Goal: Check status

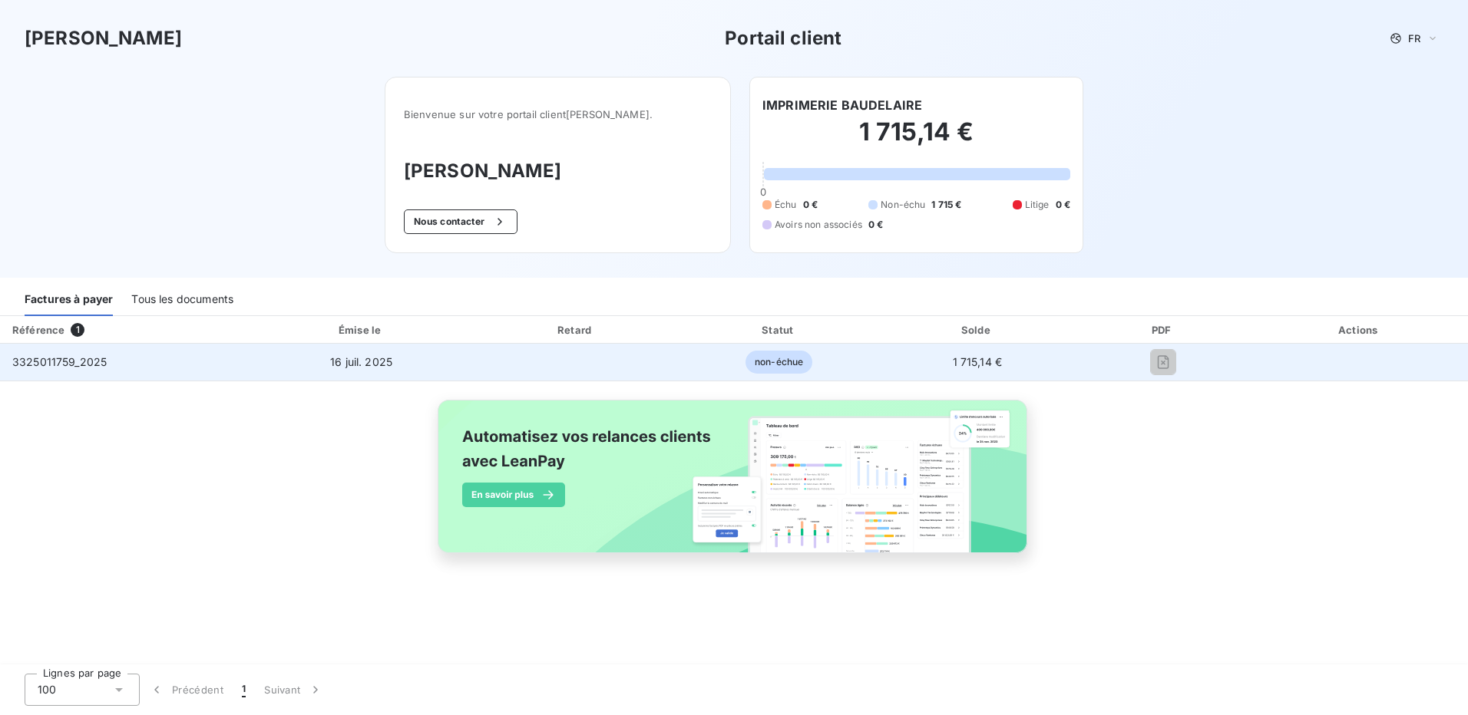
click at [780, 360] on span "non-échue" at bounding box center [778, 362] width 67 height 23
click at [957, 360] on span "1 715,14 €" at bounding box center [978, 361] width 50 height 13
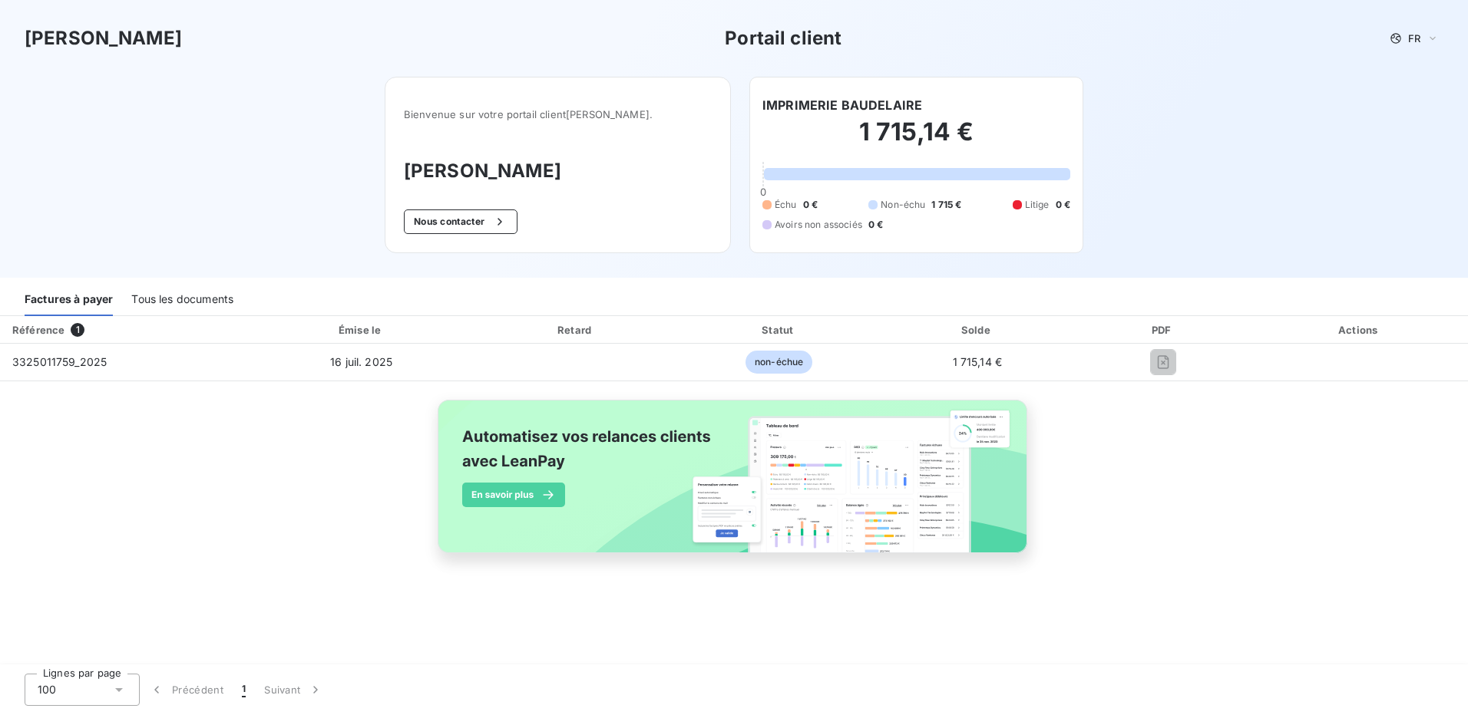
drag, startPoint x: 190, startPoint y: 303, endPoint x: 149, endPoint y: 302, distance: 41.5
click at [190, 302] on div "Tous les documents" at bounding box center [182, 300] width 102 height 32
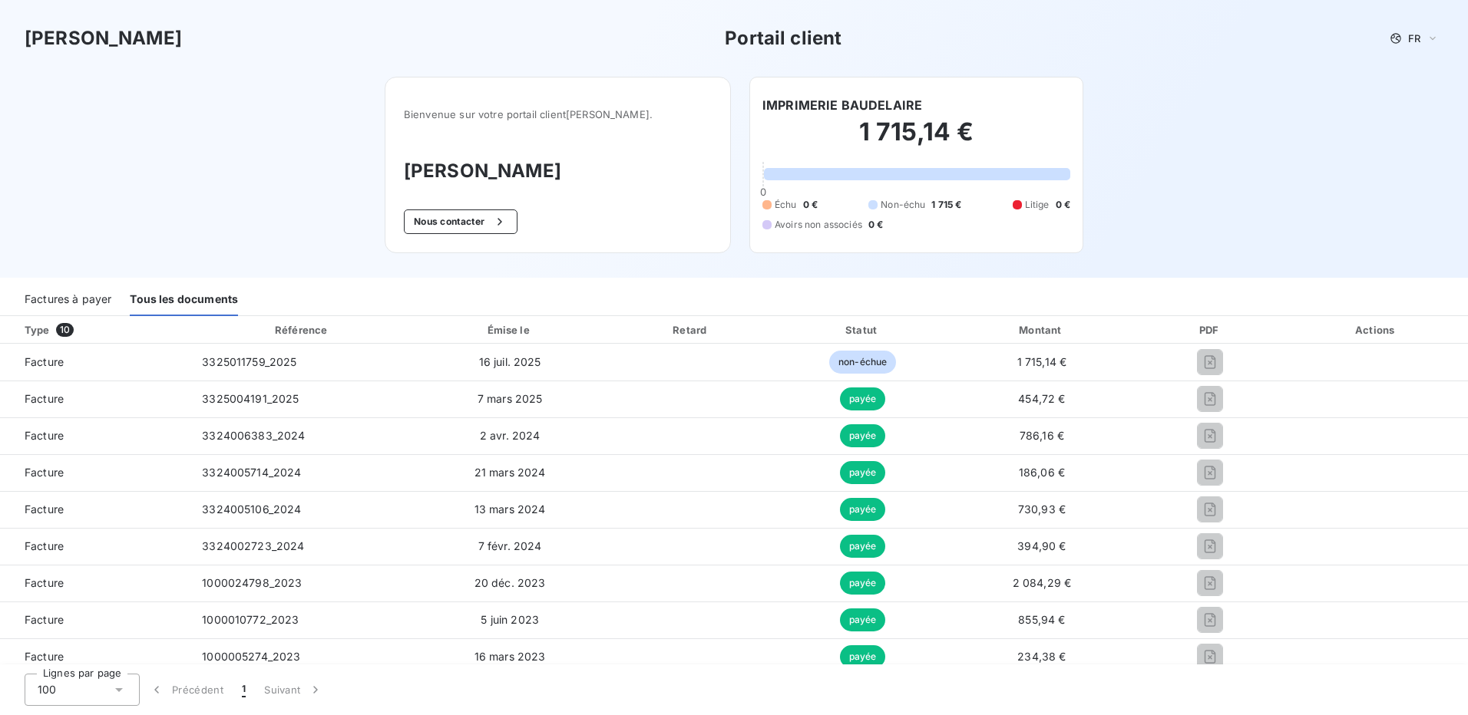
click at [95, 302] on div "Factures à payer" at bounding box center [68, 300] width 87 height 32
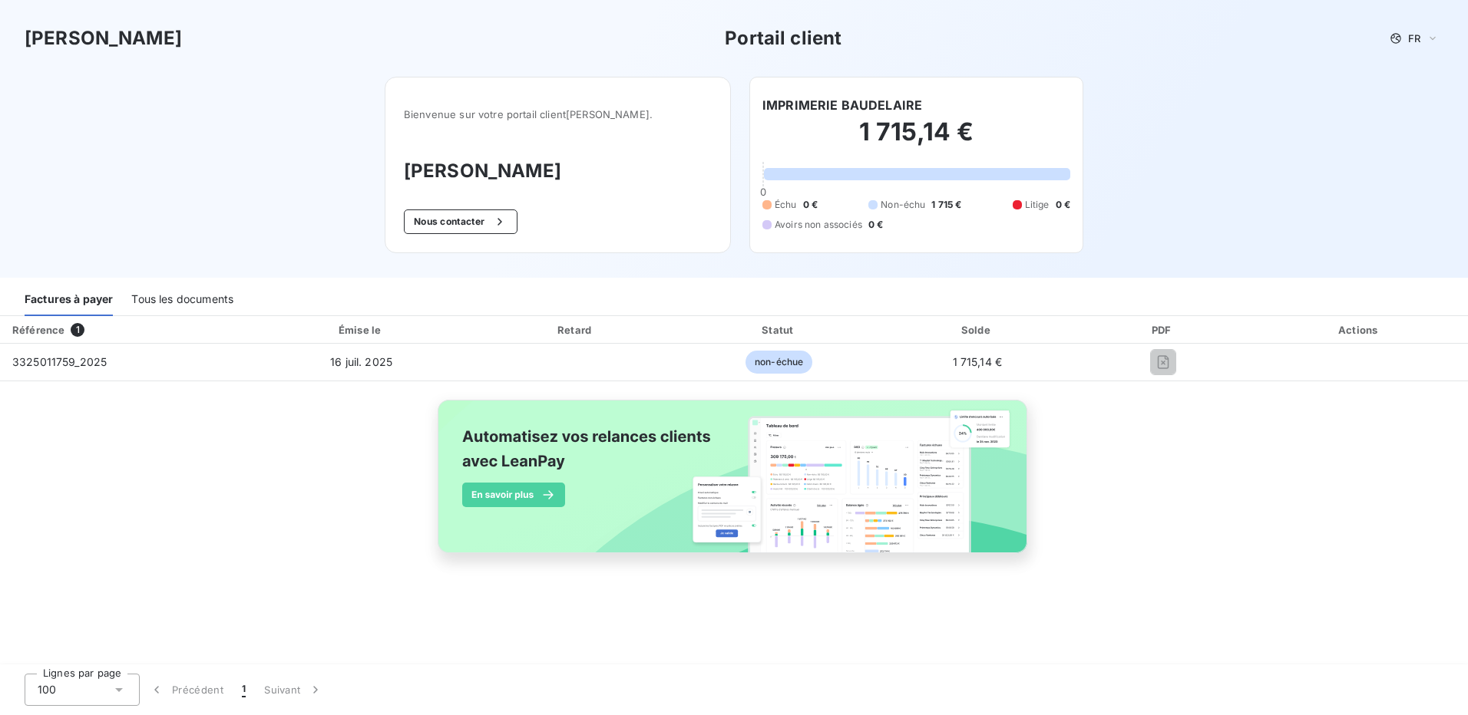
click at [150, 296] on div "Tous les documents" at bounding box center [182, 300] width 102 height 32
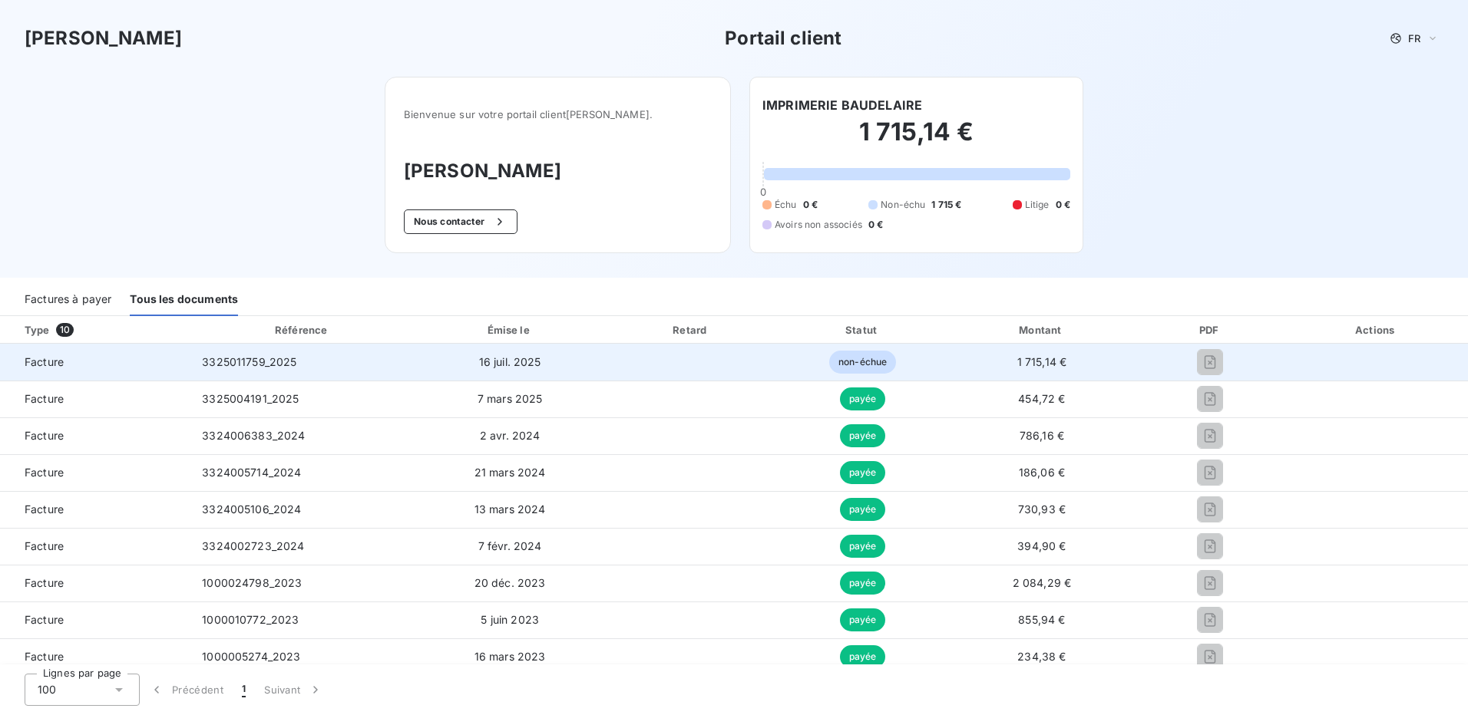
drag, startPoint x: 877, startPoint y: 364, endPoint x: 1028, endPoint y: 347, distance: 152.2
click at [894, 358] on td "non-échue" at bounding box center [863, 362] width 170 height 37
drag, startPoint x: 1056, startPoint y: 362, endPoint x: 1250, endPoint y: 362, distance: 193.4
click at [1067, 362] on td "1 715,14 €" at bounding box center [1041, 362] width 189 height 37
click at [534, 368] on td "16 juil. 2025" at bounding box center [509, 362] width 189 height 37
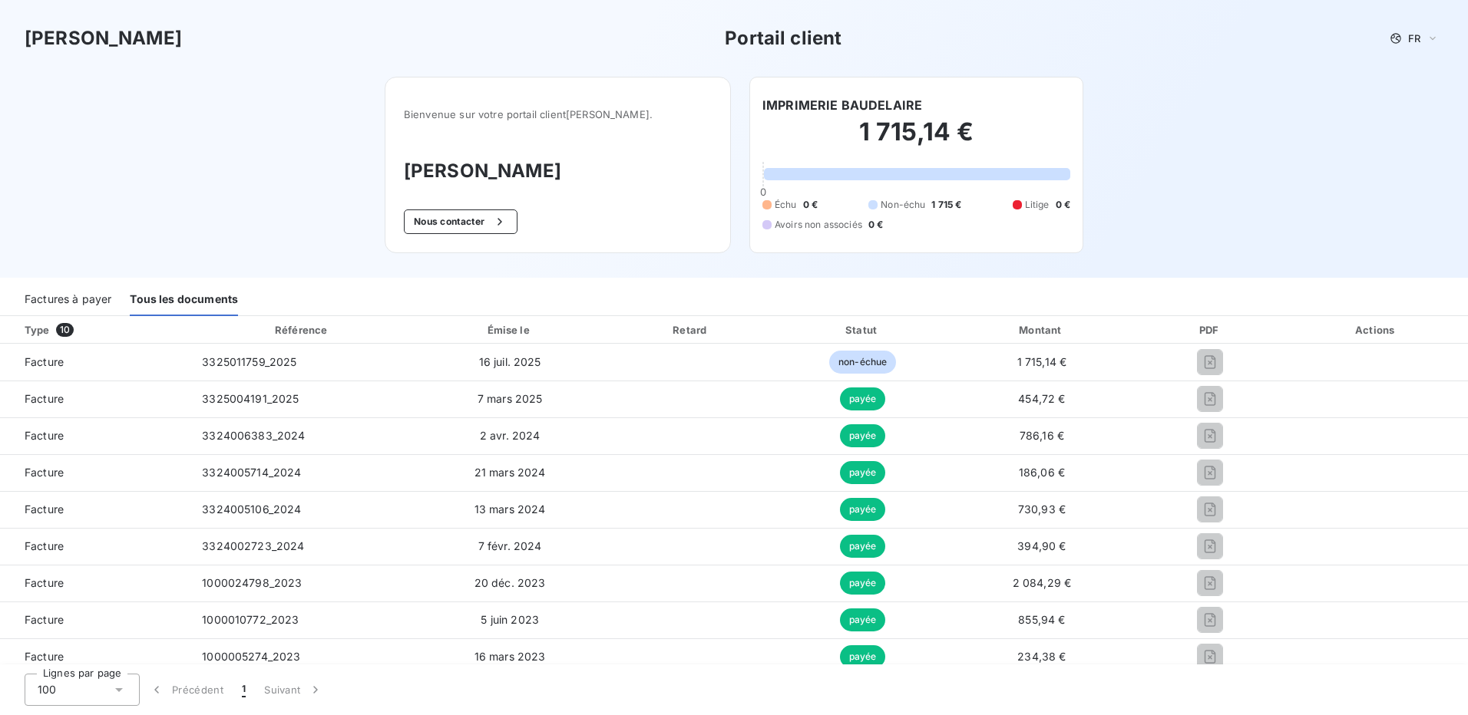
click at [84, 299] on div "Factures à payer" at bounding box center [68, 300] width 87 height 32
